Goal: Information Seeking & Learning: Find specific page/section

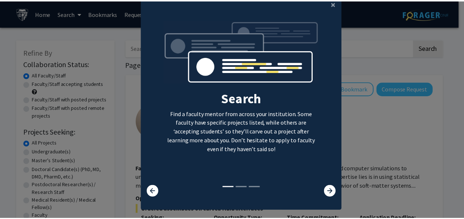
scroll to position [27, 0]
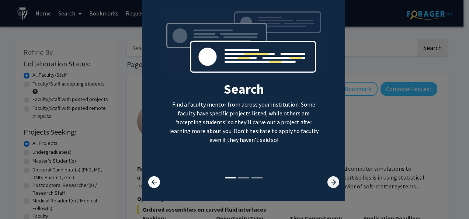
click at [330, 184] on icon at bounding box center [334, 182] width 12 height 12
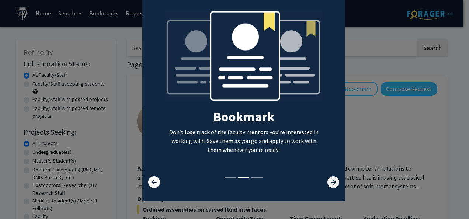
click at [330, 183] on icon at bounding box center [334, 182] width 12 height 12
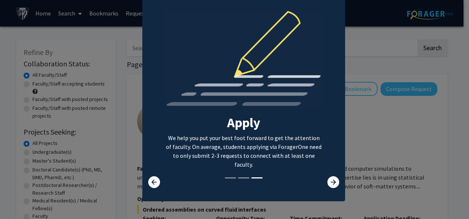
click at [368, 125] on modal-container "× Search Find a faculty mentor from across your institution. Some faculty have …" at bounding box center [234, 109] width 469 height 219
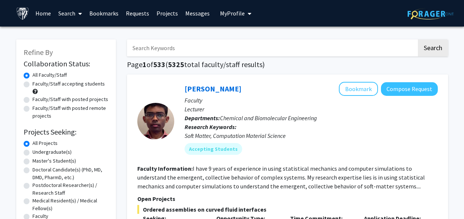
click at [52, 161] on label "Master's Student(s)" at bounding box center [54, 161] width 44 height 8
click at [37, 161] on input "Master's Student(s)" at bounding box center [34, 159] width 5 height 5
radio input "true"
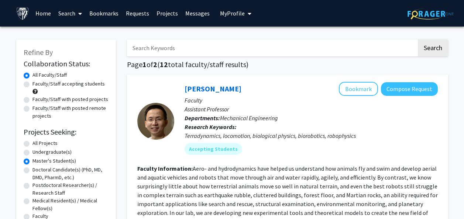
click at [61, 108] on label "Faculty/Staff with posted remote projects" at bounding box center [70, 111] width 76 height 15
click at [37, 108] on input "Faculty/Staff with posted remote projects" at bounding box center [34, 106] width 5 height 5
radio input "true"
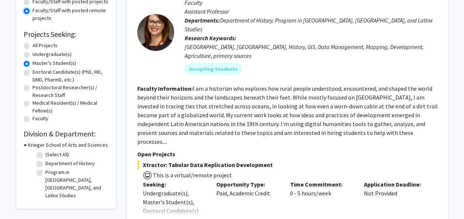
scroll to position [111, 0]
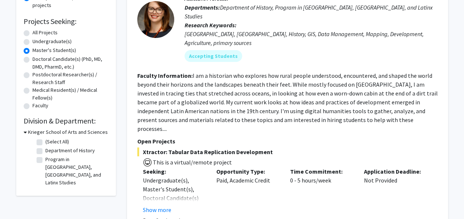
click at [24, 132] on icon at bounding box center [25, 132] width 3 height 8
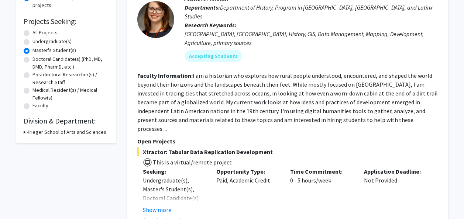
click at [24, 132] on icon at bounding box center [25, 132] width 2 height 8
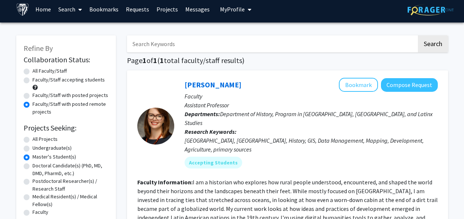
scroll to position [0, 0]
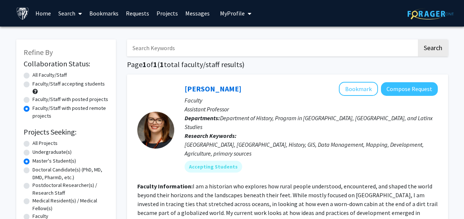
click at [32, 77] on label "All Faculty/Staff" at bounding box center [49, 75] width 34 height 8
click at [32, 76] on input "All Faculty/Staff" at bounding box center [34, 73] width 5 height 5
radio input "true"
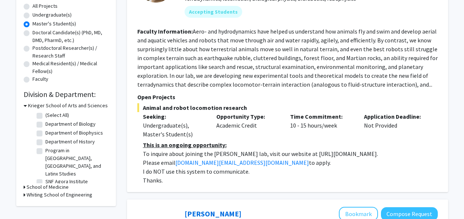
scroll to position [148, 0]
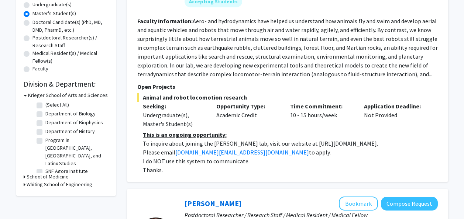
click at [36, 173] on h3 "School of Medicine" at bounding box center [48, 177] width 42 height 8
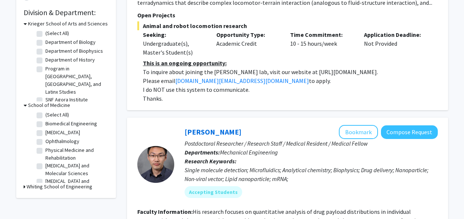
scroll to position [221, 0]
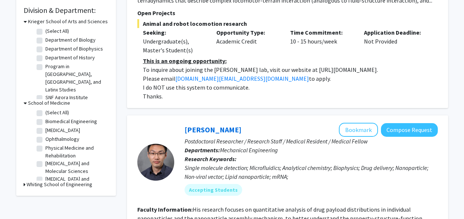
click at [44, 183] on h3 "Whiting School of Engineering" at bounding box center [60, 185] width 66 height 8
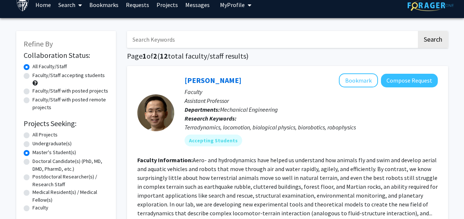
scroll to position [0, 0]
